Goal: Task Accomplishment & Management: Manage account settings

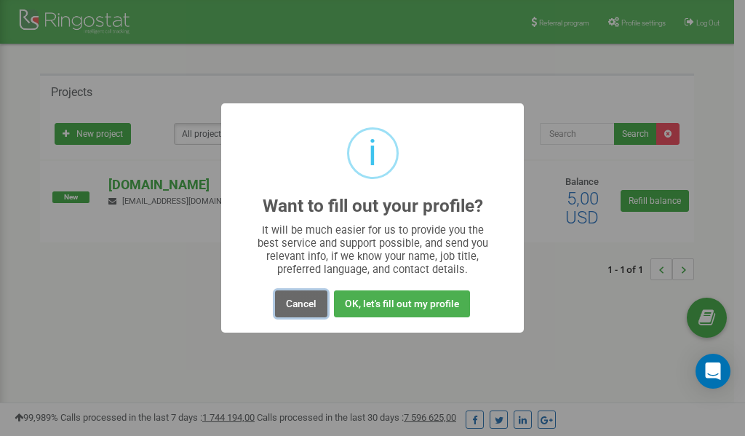
click at [299, 303] on button "Cancel" at bounding box center [301, 303] width 52 height 27
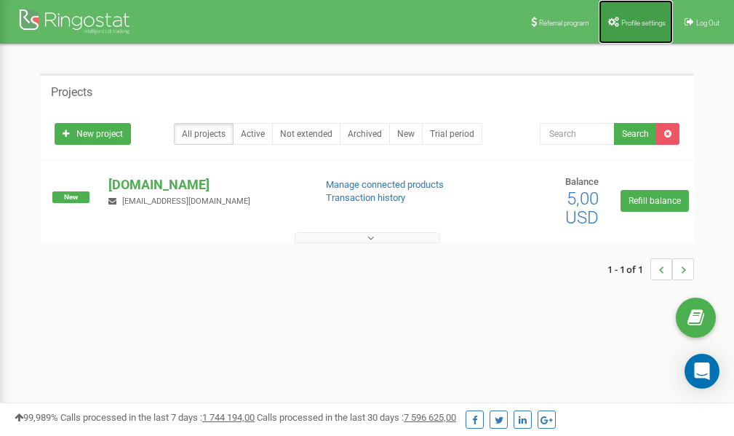
click at [638, 15] on link "Profile settings" at bounding box center [636, 22] width 74 height 44
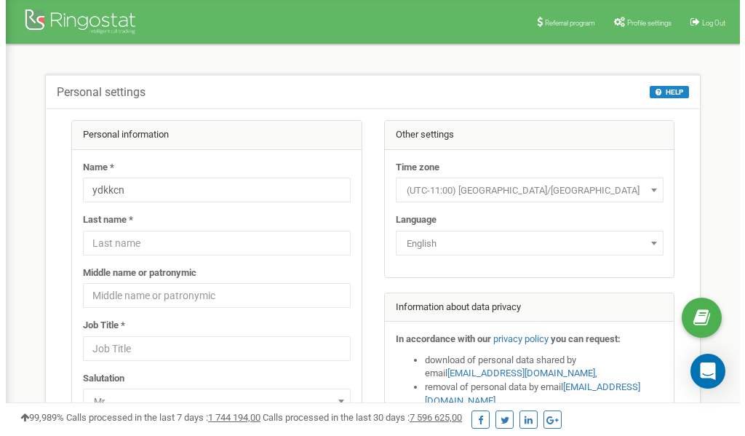
scroll to position [73, 0]
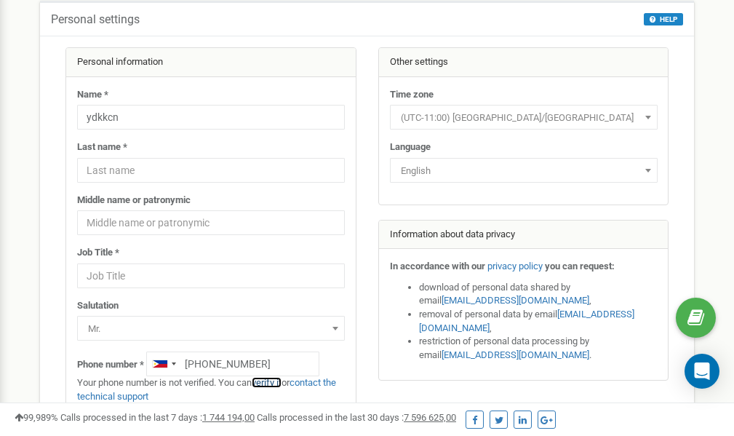
click at [272, 382] on link "verify it" at bounding box center [267, 382] width 30 height 11
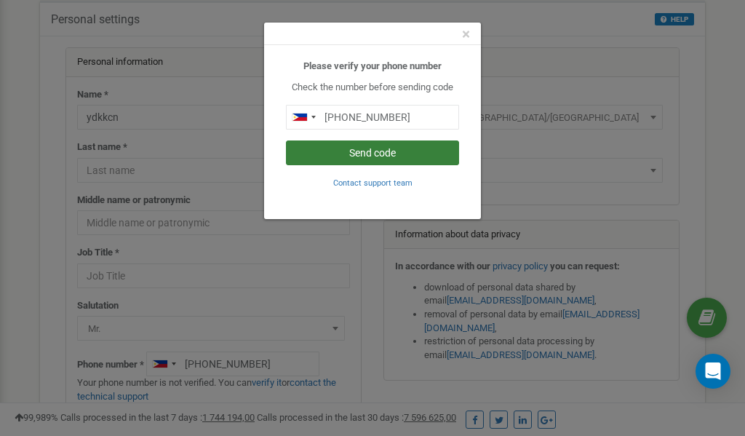
click at [369, 151] on button "Send code" at bounding box center [372, 152] width 173 height 25
